Goal: Transaction & Acquisition: Purchase product/service

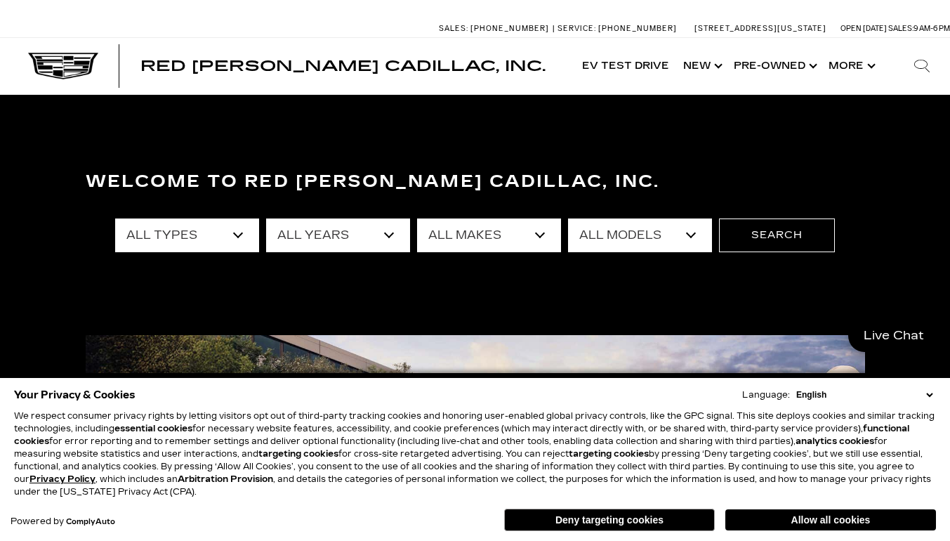
click at [391, 235] on select "All Years 2026 2025 2024 2023 2022 2021 2020 2019 2018 2017 2015 2014 2013" at bounding box center [338, 235] width 144 height 34
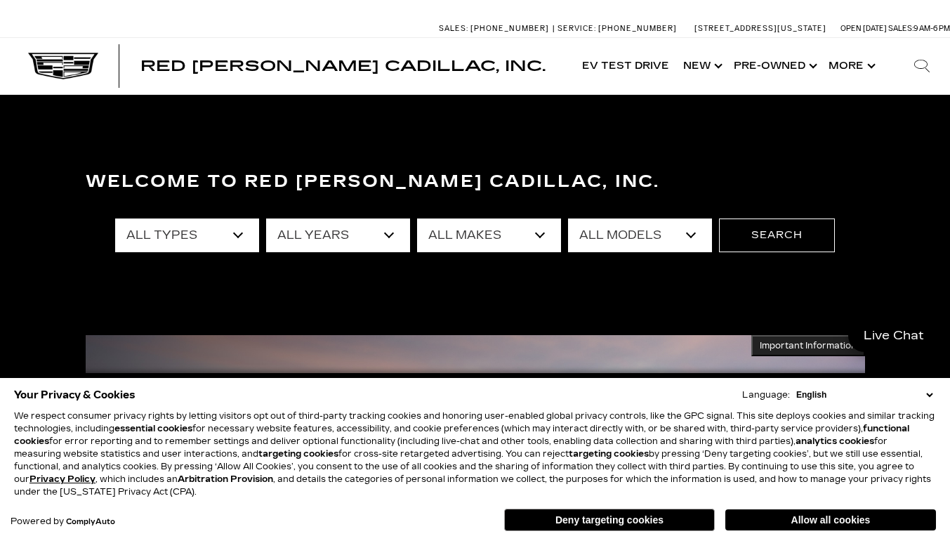
select select "2024"
click at [266, 218] on select "All Years 2026 2025 2024 2023 2022 2021 2020 2019 2018 2017 2015 2014 2013" at bounding box center [338, 235] width 144 height 34
click at [543, 235] on select "All Makes Cadillac Ford" at bounding box center [489, 235] width 144 height 34
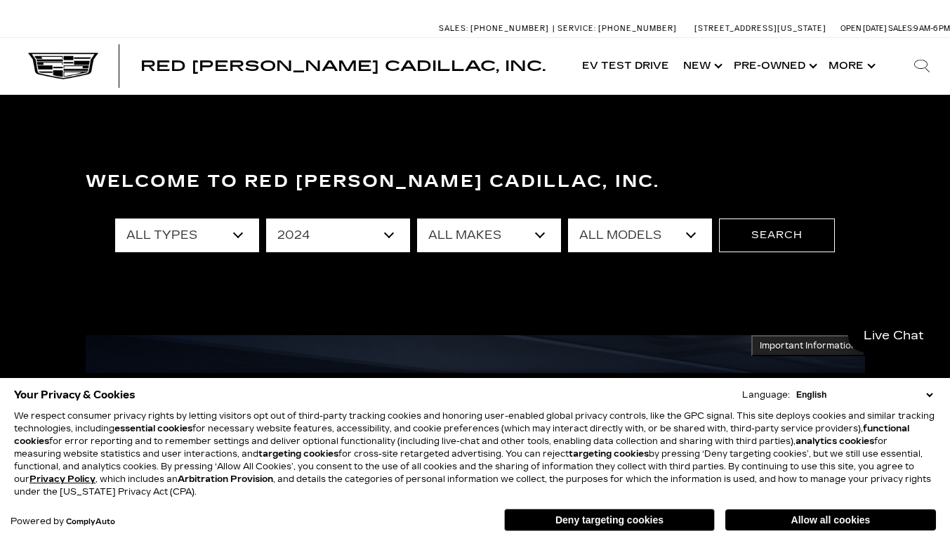
click at [692, 232] on select "All Models CT4 CT5 Escalade Ranger XT4 XT6" at bounding box center [640, 235] width 144 height 34
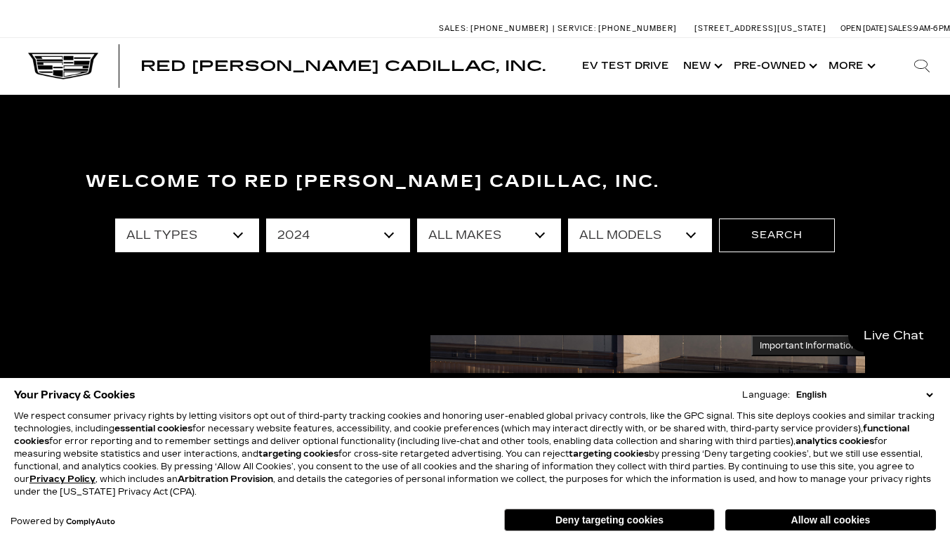
select select "XT6"
click at [568, 218] on select "All Models CT4 CT5 Escalade Ranger XT4 XT6" at bounding box center [640, 235] width 144 height 34
click at [782, 225] on button "Search" at bounding box center [777, 235] width 116 height 34
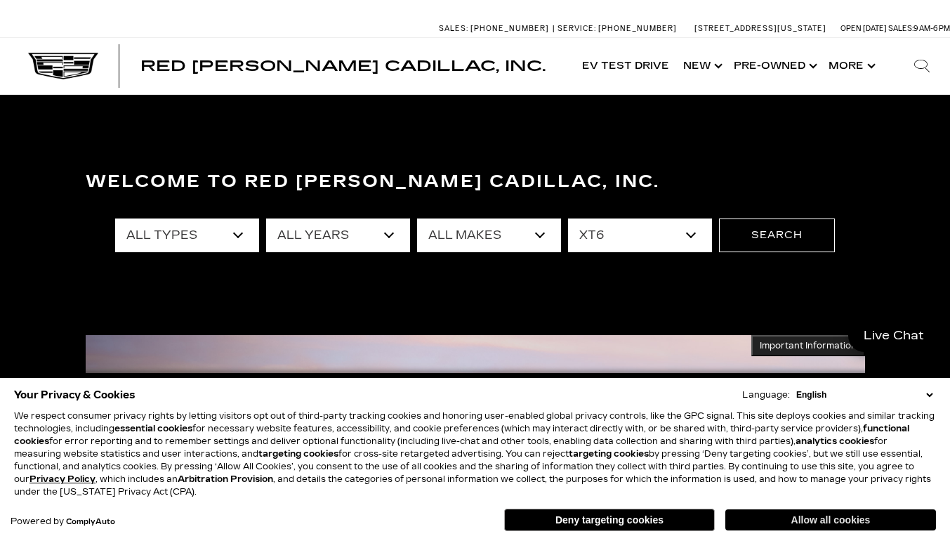
click at [828, 519] on button "Allow all cookies" at bounding box center [831, 519] width 211 height 21
